Goal: Information Seeking & Learning: Learn about a topic

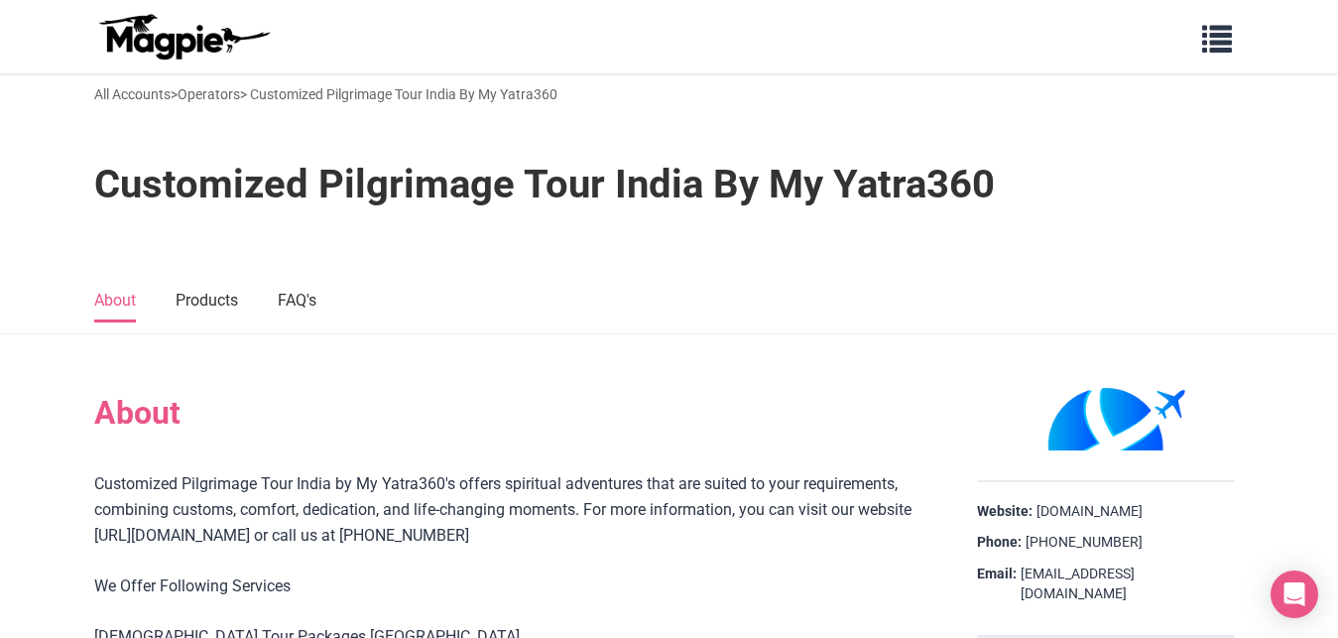
scroll to position [405, 0]
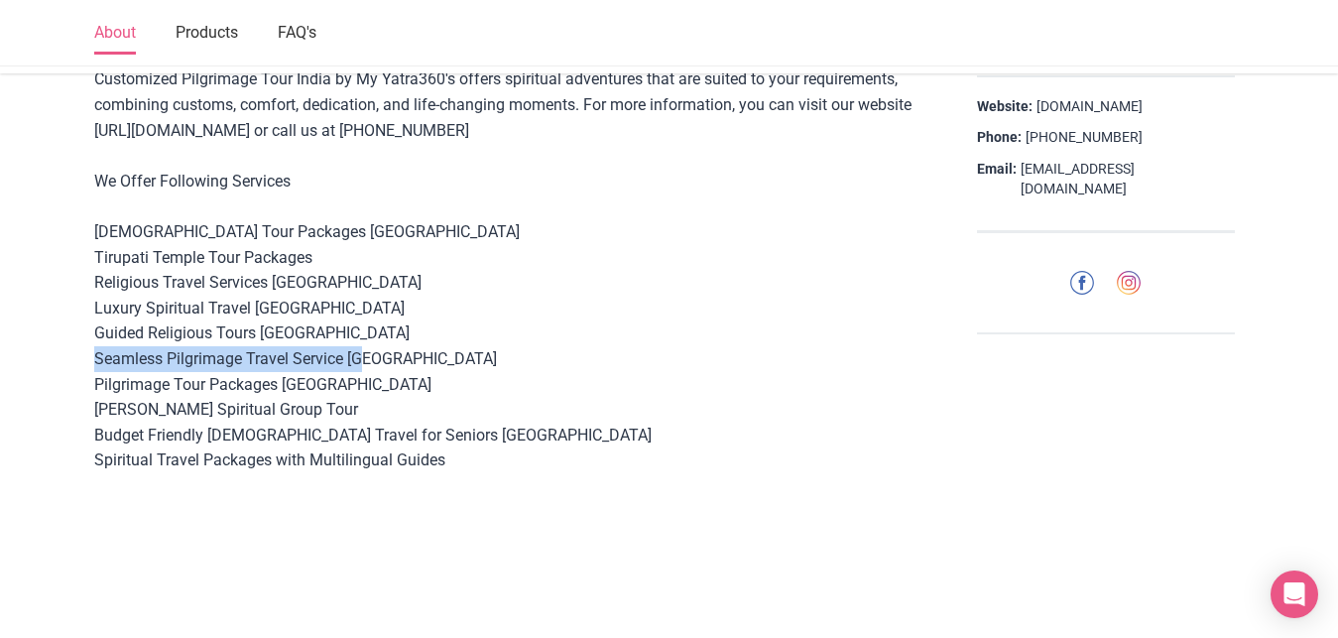
drag, startPoint x: 95, startPoint y: 361, endPoint x: 357, endPoint y: 361, distance: 261.9
click at [357, 361] on div "Customized Pilgrimage Tour India by My Yatra360's offers spiritual adventures t…" at bounding box center [510, 294] width 833 height 457
click at [260, 413] on div "Customized Pilgrimage Tour India by My Yatra360's offers spiritual adventures t…" at bounding box center [510, 294] width 833 height 457
drag, startPoint x: 94, startPoint y: 410, endPoint x: 392, endPoint y: 406, distance: 297.6
click at [392, 406] on div "Customized Pilgrimage Tour India by My Yatra360's offers spiritual adventures t…" at bounding box center [510, 294] width 833 height 457
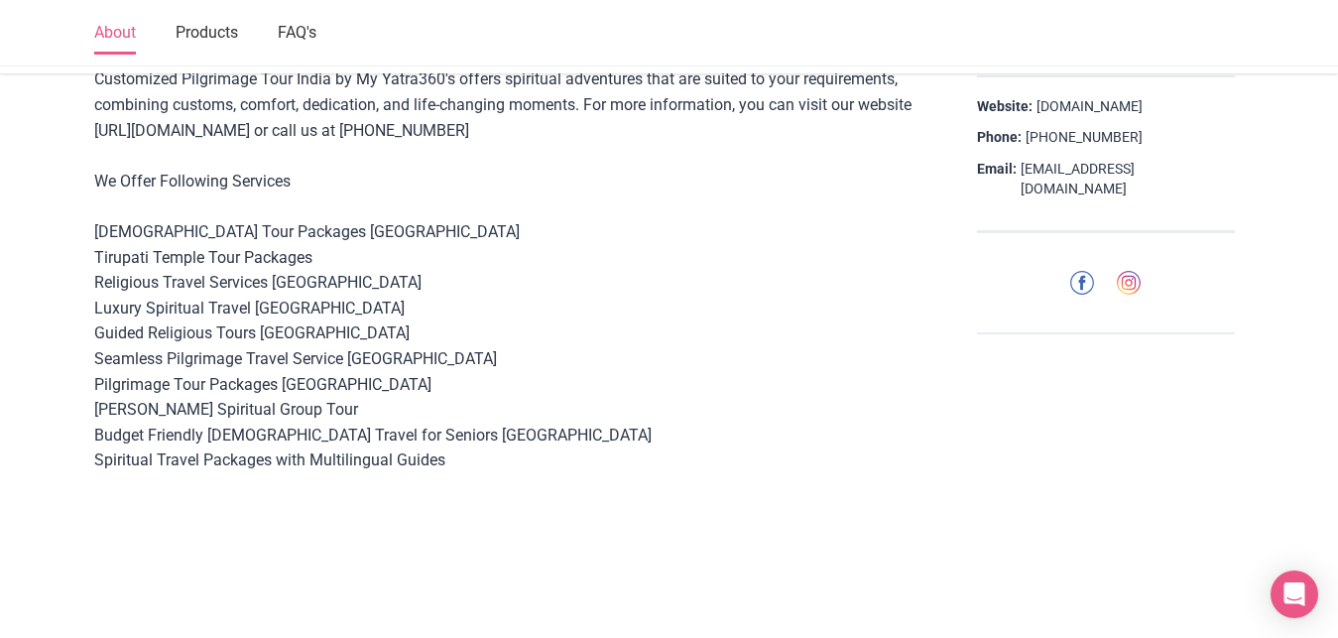
copy div "[PERSON_NAME] Spiritual Group Tour"
click at [145, 366] on div "Customized Pilgrimage Tour India by My Yatra360's offers spiritual adventures t…" at bounding box center [510, 294] width 833 height 457
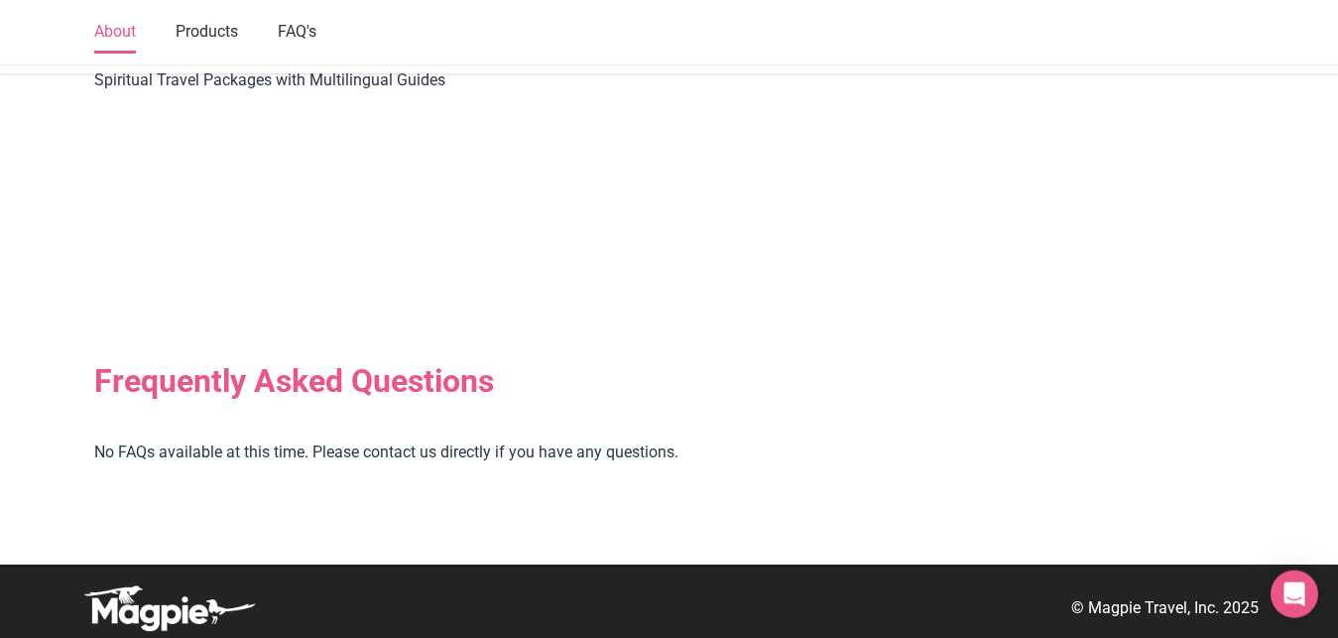
scroll to position [491, 0]
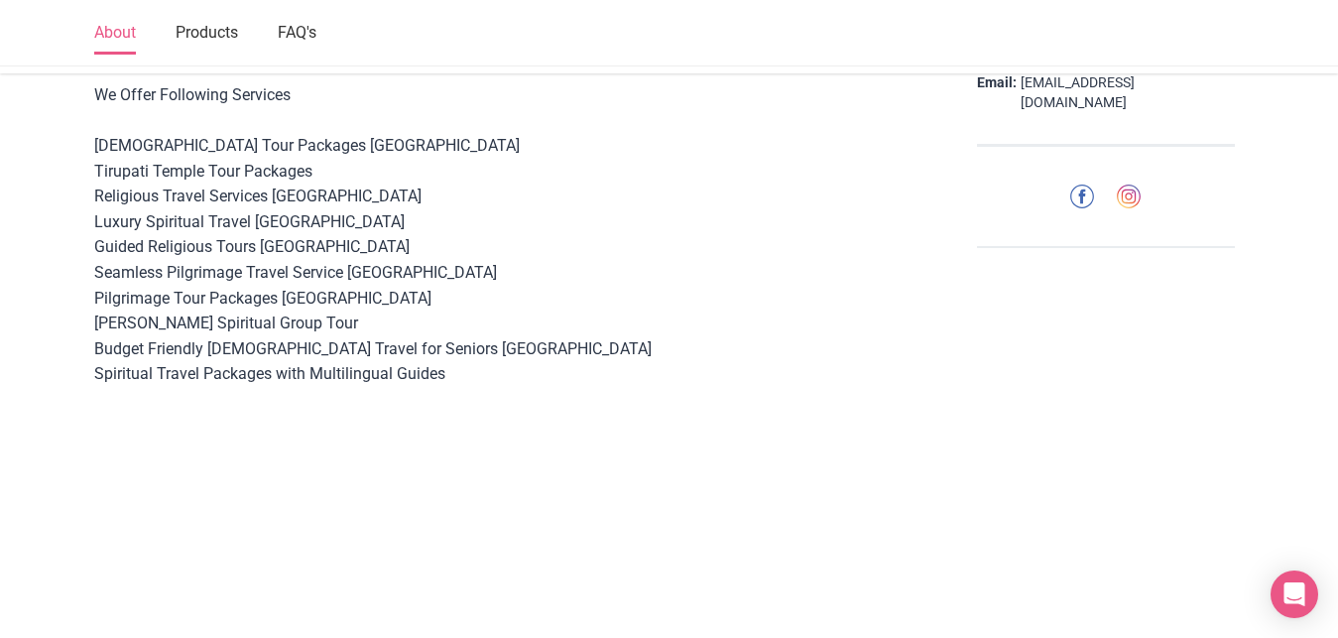
click at [146, 287] on div "Customized Pilgrimage Tour India by My Yatra360's offers spiritual adventures t…" at bounding box center [510, 208] width 833 height 457
click at [152, 378] on div "Customized Pilgrimage Tour India by My Yatra360's offers spiritual adventures t…" at bounding box center [510, 208] width 833 height 457
drag, startPoint x: 93, startPoint y: 171, endPoint x: 438, endPoint y: 171, distance: 345.2
click at [438, 171] on div "About Customized Pilgrimage Tour India by My Yatra360's offers spiritual advent…" at bounding box center [669, 350] width 1190 height 935
copy div "Tirupati Temple Tour Packages"
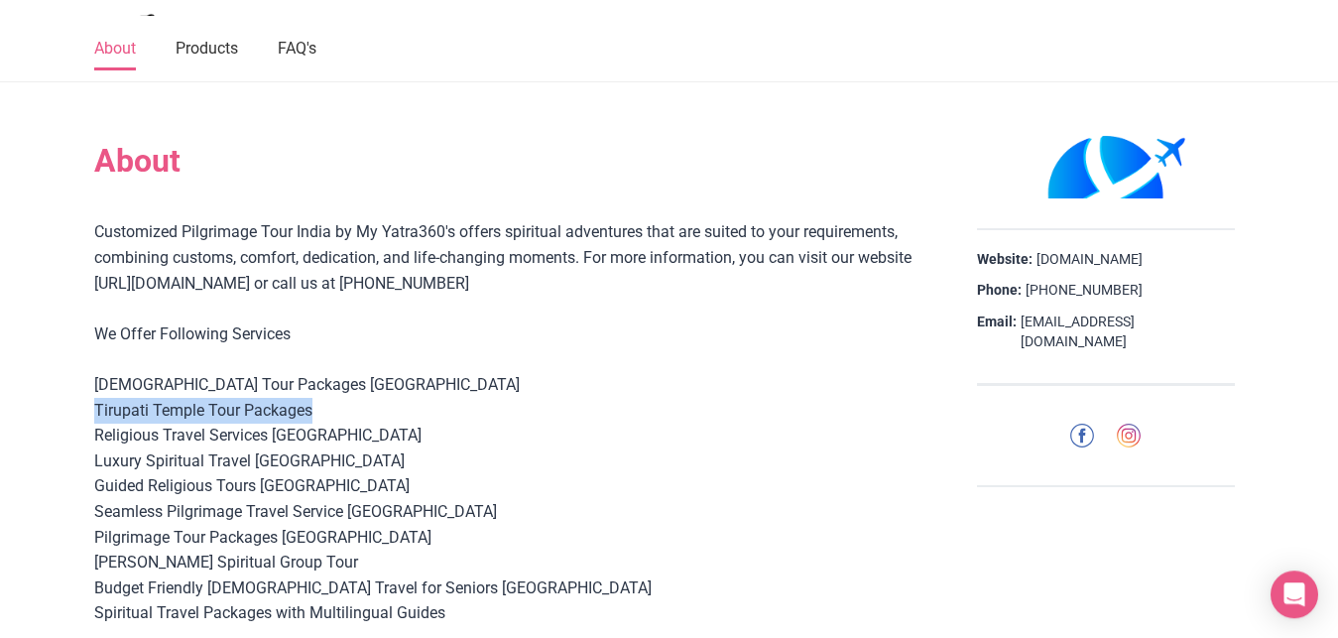
scroll to position [86, 0]
